Goal: Information Seeking & Learning: Learn about a topic

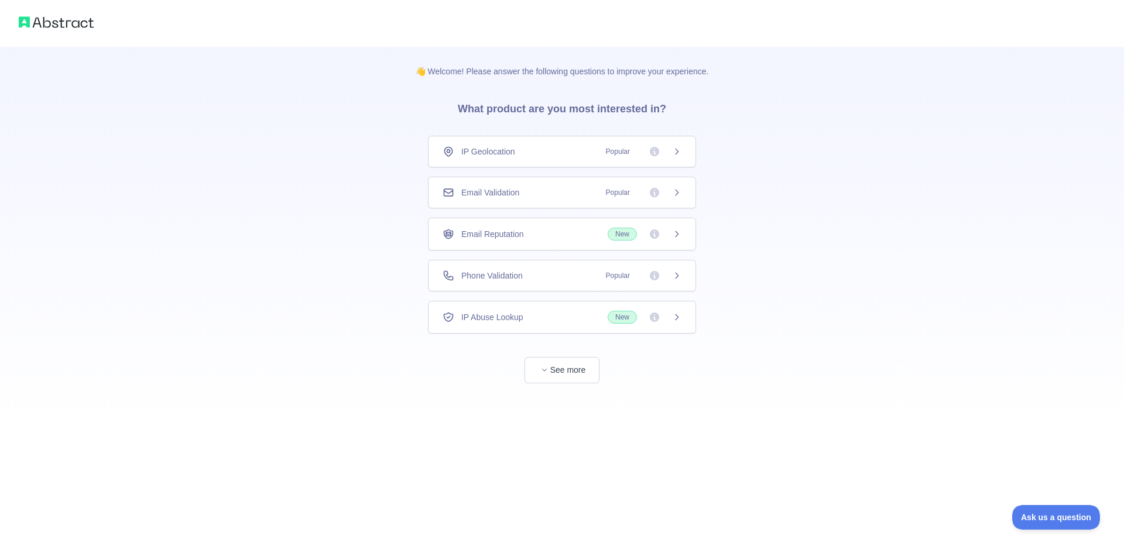
click at [682, 155] on div "IP Geolocation Popular" at bounding box center [562, 152] width 268 height 32
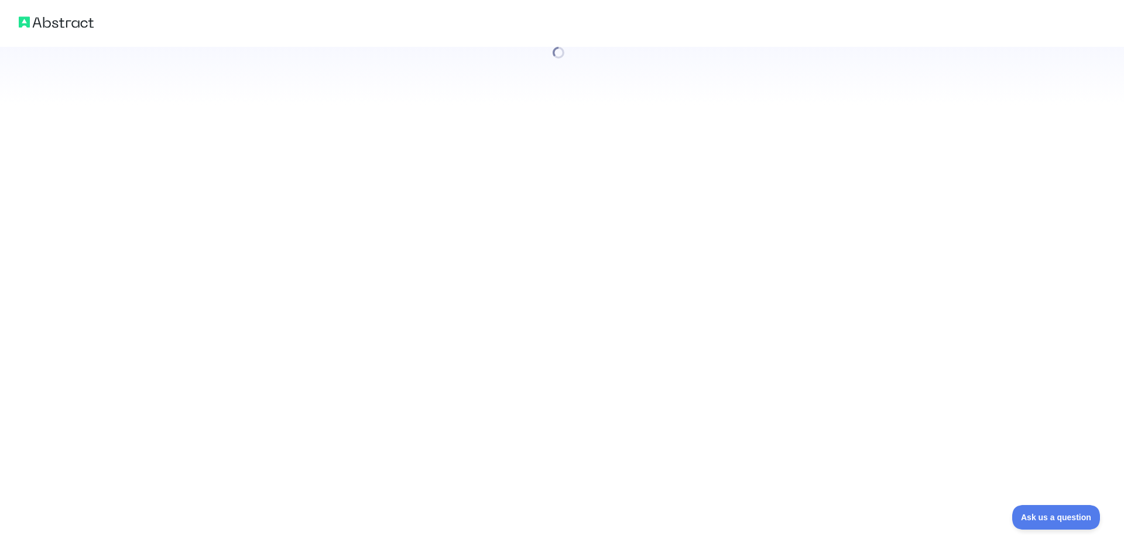
click at [682, 155] on div at bounding box center [562, 276] width 1124 height 553
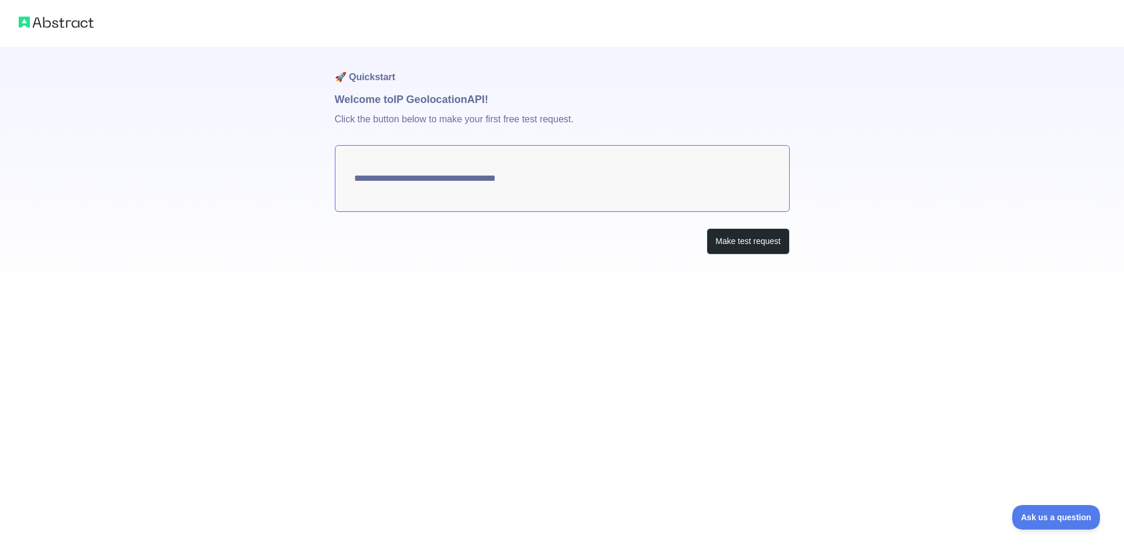
type textarea "**********"
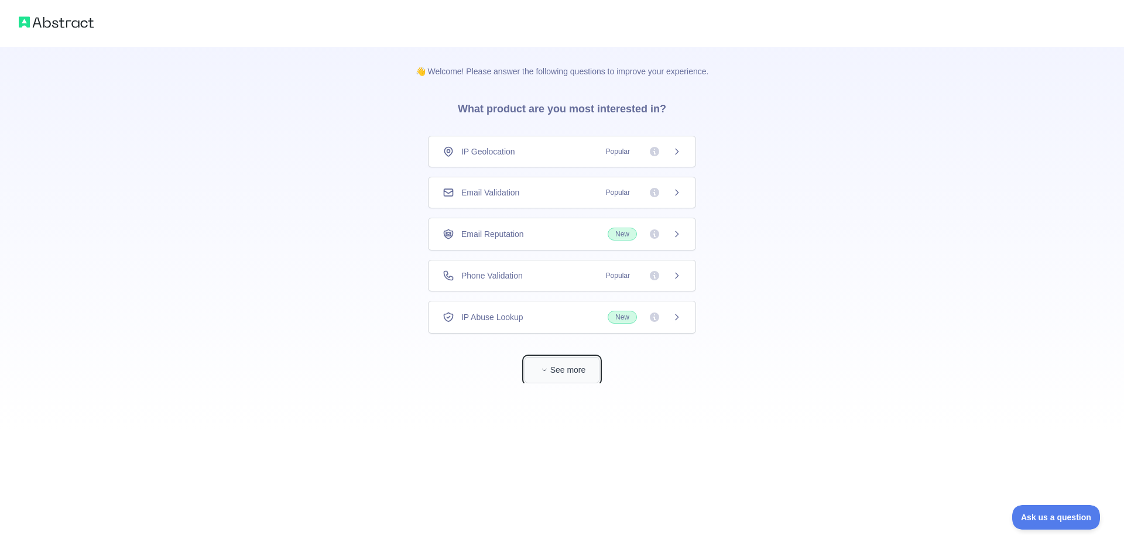
click at [556, 366] on button "See more" at bounding box center [562, 370] width 75 height 26
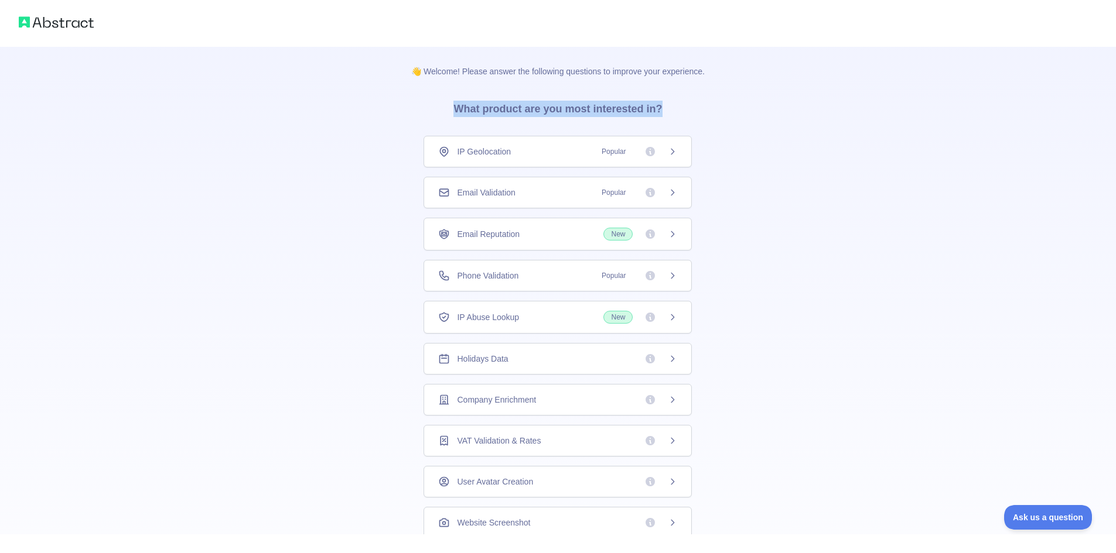
drag, startPoint x: 439, startPoint y: 112, endPoint x: 675, endPoint y: 112, distance: 236.0
click at [675, 112] on h3 "What product are you most interested in?" at bounding box center [558, 106] width 246 height 59
click at [562, 119] on h3 "What product are you most interested in?" at bounding box center [558, 106] width 246 height 59
click at [553, 108] on h3 "What product are you most interested in?" at bounding box center [558, 106] width 246 height 59
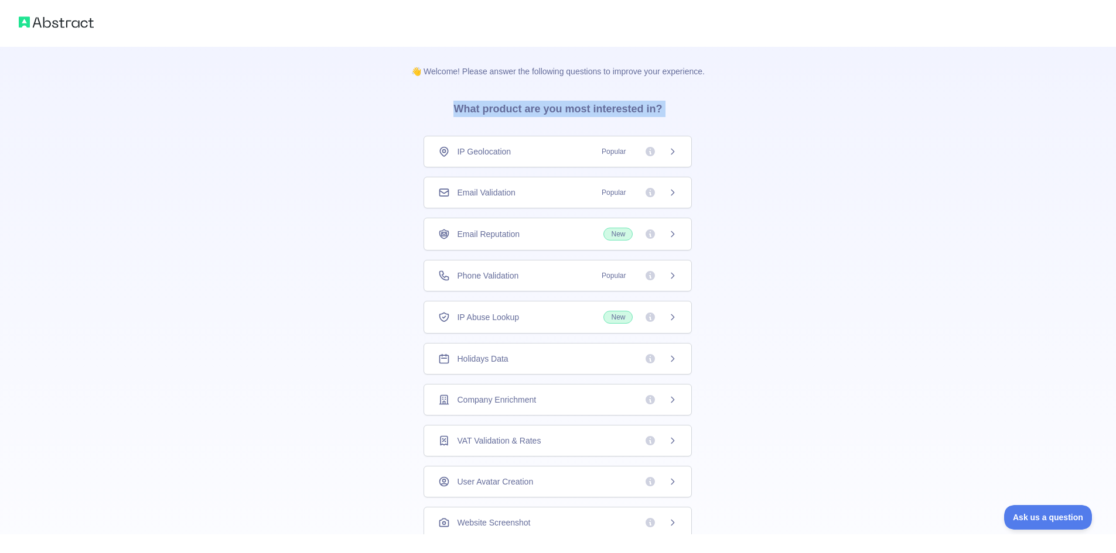
click at [553, 108] on h3 "What product are you most interested in?" at bounding box center [558, 106] width 246 height 59
copy div "What product are you most interested in?"
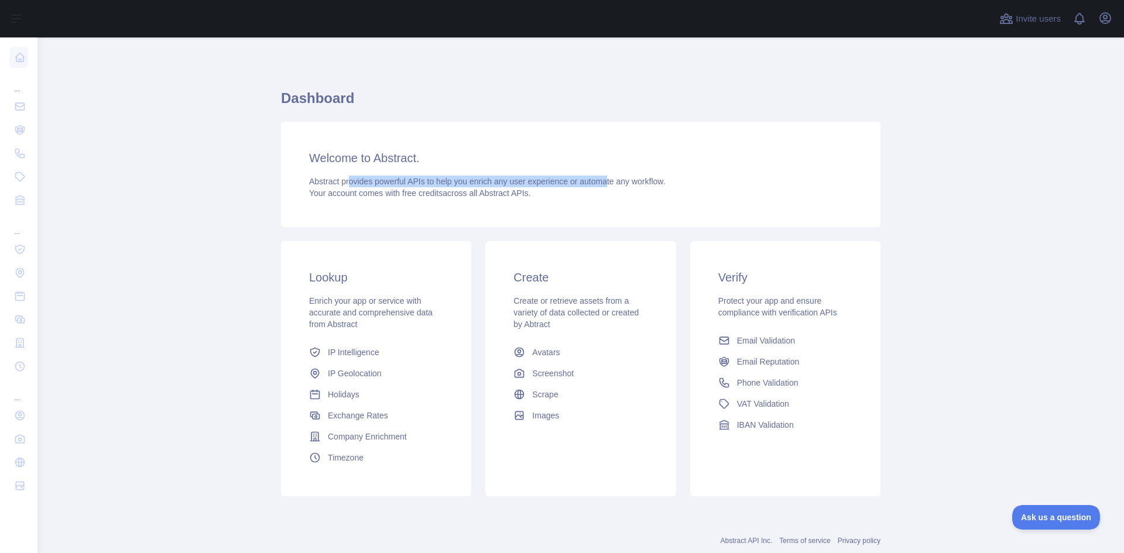
drag, startPoint x: 591, startPoint y: 169, endPoint x: 605, endPoint y: 169, distance: 14.1
click at [604, 169] on div "Welcome to Abstract. Abstract provides powerful APIs to help you enrich any use…" at bounding box center [581, 174] width 600 height 105
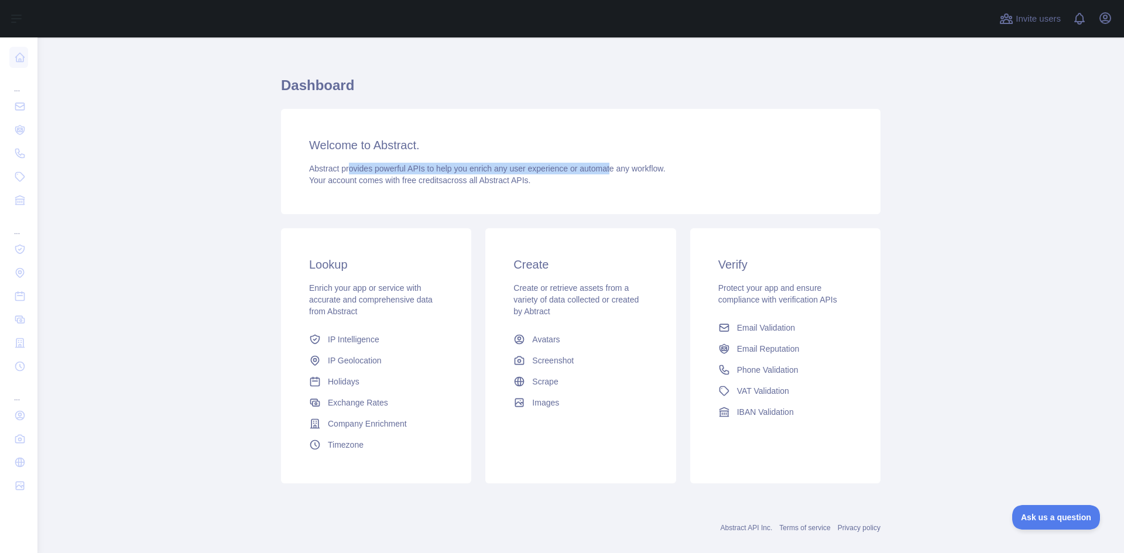
scroll to position [30, 0]
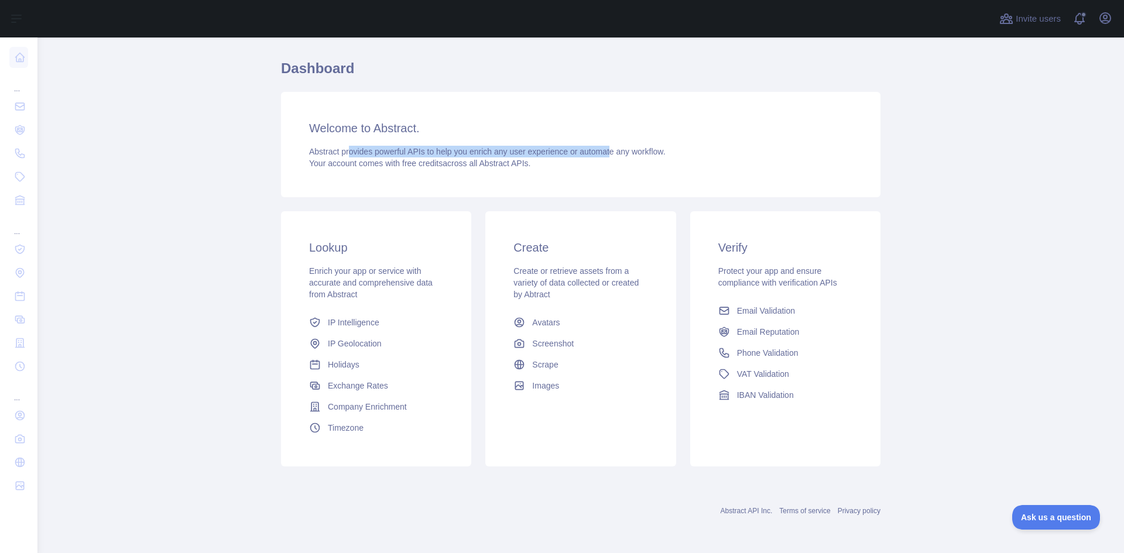
click at [574, 136] on div "Welcome to Abstract. Abstract provides powerful APIs to help you enrich any use…" at bounding box center [581, 144] width 600 height 105
